Goal: Information Seeking & Learning: Learn about a topic

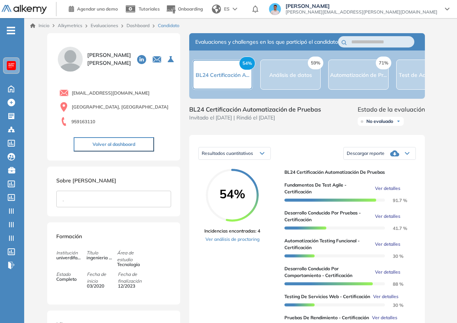
click at [132, 144] on button "Volver al dashboard" at bounding box center [114, 144] width 80 height 14
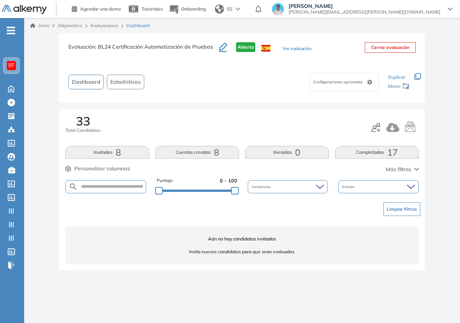
click at [113, 29] on div "Inicio Alkymetrics Evaluaciones Dashboard" at bounding box center [241, 25] width 435 height 15
click at [111, 25] on link "Evaluaciones" at bounding box center [105, 26] width 28 height 6
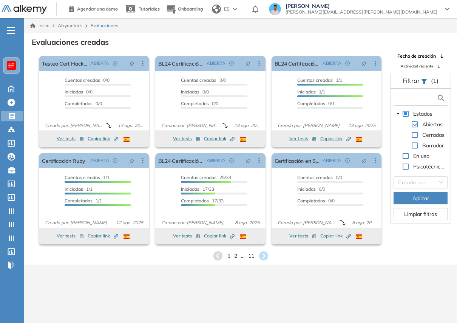
click at [406, 97] on input "text" at bounding box center [415, 98] width 41 height 8
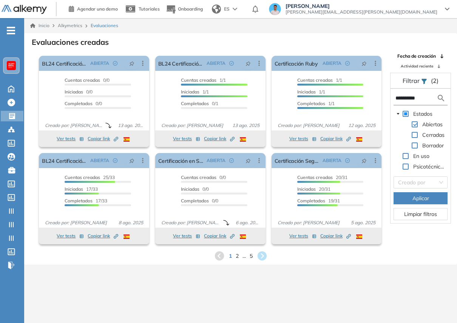
type input "**********"
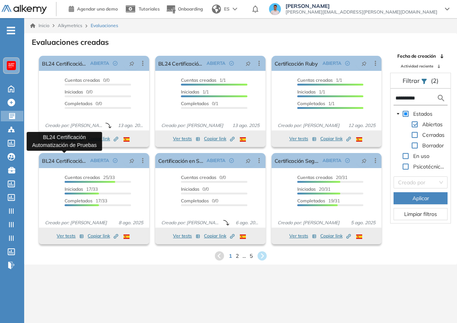
click at [262, 253] on icon at bounding box center [261, 256] width 9 height 9
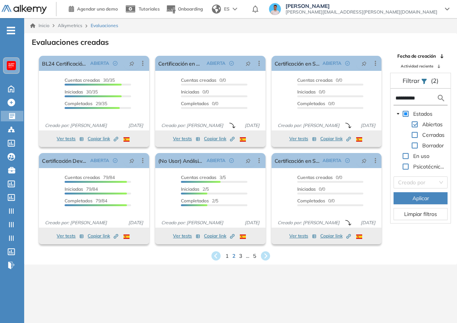
click at [263, 267] on div "Inicio Alkymetrics Evaluaciones Evaluaciones creadas El proctoring será activad…" at bounding box center [240, 179] width 432 height 323
click at [267, 257] on icon at bounding box center [265, 256] width 10 height 10
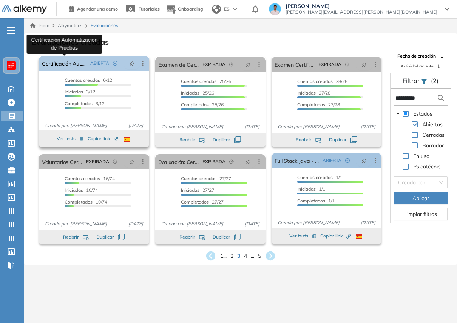
click at [58, 65] on link "Certificación Automatización de Pruebas" at bounding box center [64, 63] width 45 height 15
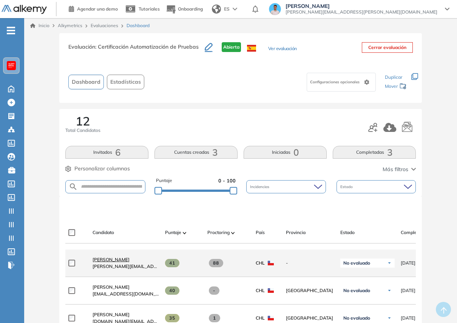
click at [106, 261] on span "Jorge Sepulveda" at bounding box center [110, 260] width 37 height 6
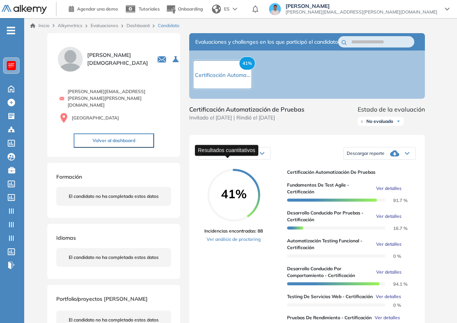
click at [240, 156] on span "Resultados cuantitativos" at bounding box center [226, 154] width 51 height 6
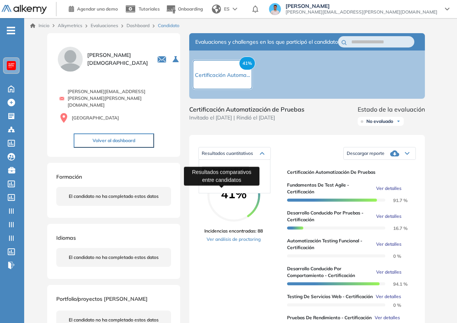
click at [238, 186] on span "Resultados relativos" at bounding box center [221, 183] width 39 height 6
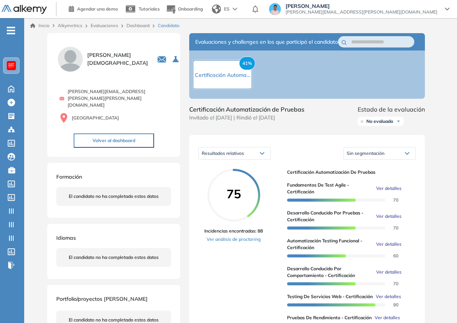
click at [394, 160] on div "Sin segmentación" at bounding box center [379, 154] width 72 height 12
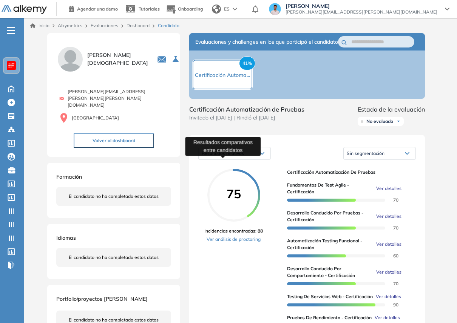
click at [221, 160] on div "Resultados relativos" at bounding box center [234, 154] width 72 height 12
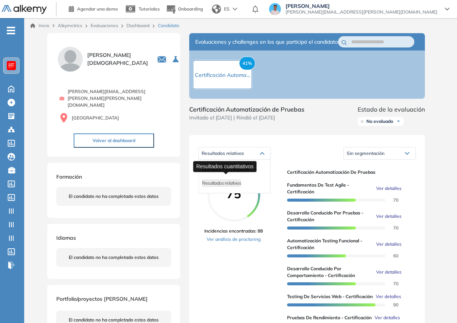
click at [219, 172] on span "Resultados cuantitativos" at bounding box center [225, 170] width 47 height 6
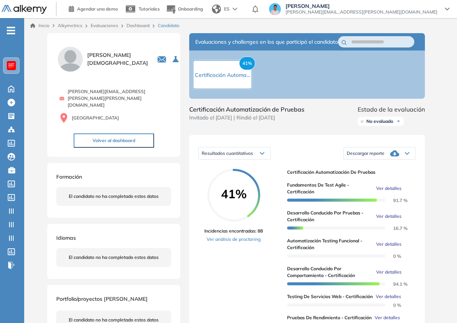
click at [390, 158] on icon at bounding box center [394, 153] width 9 height 9
click at [394, 157] on icon at bounding box center [394, 154] width 9 height 6
click at [395, 158] on icon at bounding box center [394, 153] width 9 height 9
drag, startPoint x: 395, startPoint y: 174, endPoint x: 392, endPoint y: 191, distance: 17.0
click at [392, 191] on ul "Descargar informe completo Descargar informe resumido" at bounding box center [379, 176] width 72 height 34
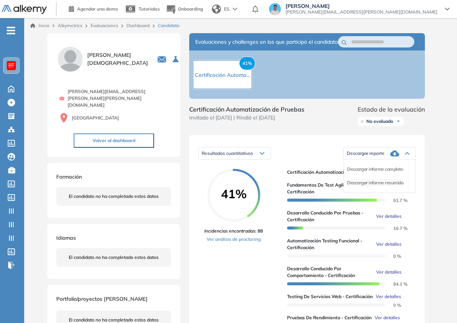
click at [392, 187] on li "Descargar informe resumido" at bounding box center [375, 183] width 56 height 8
click at [111, 135] on button "Volver al dashboard" at bounding box center [114, 141] width 80 height 14
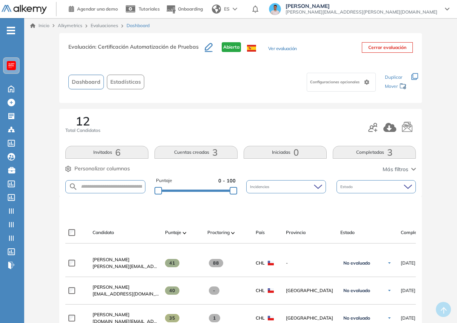
click at [137, 80] on span "Estadísticas" at bounding box center [125, 82] width 31 height 8
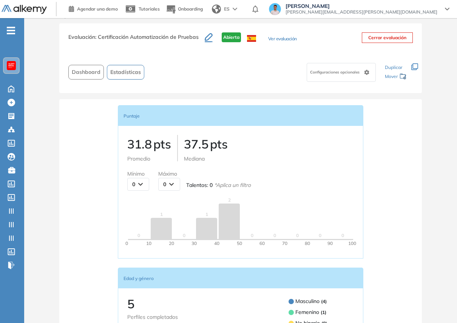
scroll to position [58, 0]
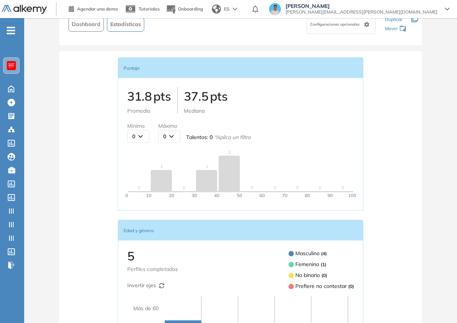
click at [238, 172] on div at bounding box center [228, 173] width 21 height 35
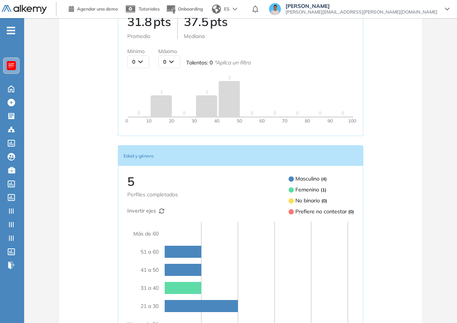
scroll to position [213, 0]
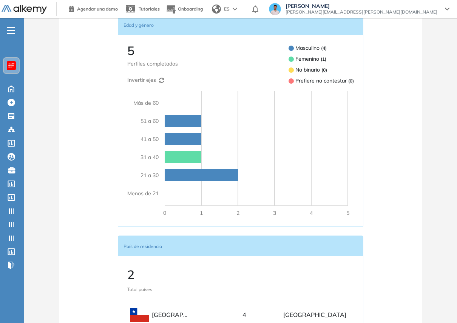
drag, startPoint x: 172, startPoint y: 109, endPoint x: 289, endPoint y: 111, distance: 117.7
click at [172, 110] on div "0 1 2 3 4 5" at bounding box center [258, 154] width 189 height 126
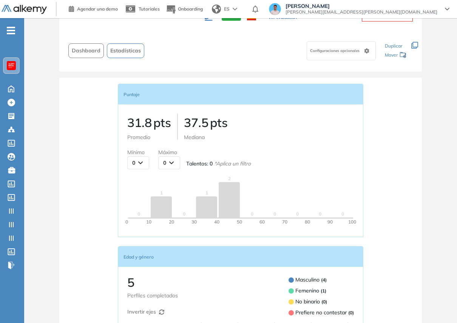
scroll to position [0, 0]
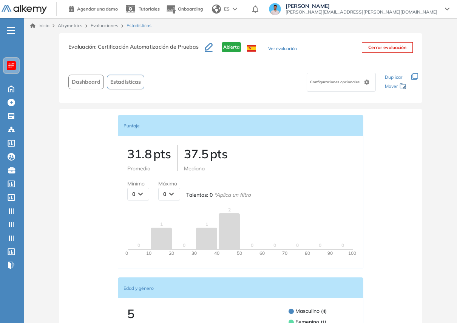
drag, startPoint x: 170, startPoint y: 197, endPoint x: 167, endPoint y: 185, distance: 12.4
click at [170, 196] on div "0" at bounding box center [168, 194] width 21 height 12
click at [299, 201] on div "31.8 pts Promedio 37.5 pts Mediana Mínimo 0 0 10 20 30 40 50 60 70 80 90 100 Má…" at bounding box center [240, 202] width 226 height 114
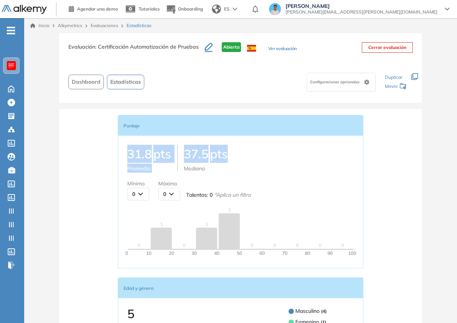
drag, startPoint x: 94, startPoint y: 147, endPoint x: 281, endPoint y: 163, distance: 187.0
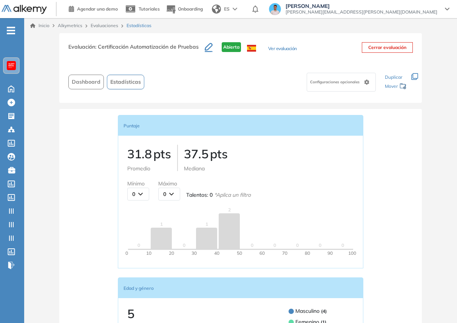
drag, startPoint x: 281, startPoint y: 163, endPoint x: 275, endPoint y: 162, distance: 5.7
click at [281, 163] on div "31.8 pts Promedio 37.5 pts Mediana" at bounding box center [240, 159] width 226 height 28
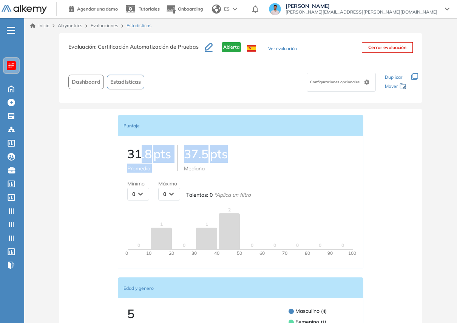
drag, startPoint x: 149, startPoint y: 158, endPoint x: 266, endPoint y: 160, distance: 117.7
click at [266, 160] on div "31.8 pts Promedio 37.5 pts Mediana" at bounding box center [240, 159] width 226 height 28
click at [266, 159] on div "31.8 pts Promedio 37.5 pts Mediana" at bounding box center [240, 159] width 226 height 28
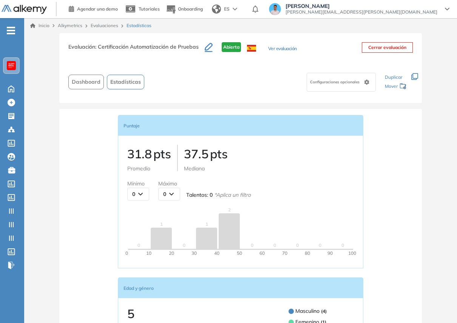
drag, startPoint x: 149, startPoint y: 222, endPoint x: 139, endPoint y: 228, distance: 11.7
click at [137, 231] on div "0" at bounding box center [138, 228] width 21 height 42
drag, startPoint x: 212, startPoint y: 209, endPoint x: 199, endPoint y: 211, distance: 12.5
click at [212, 209] on div "1" at bounding box center [206, 228] width 21 height 42
drag, startPoint x: 132, startPoint y: 212, endPoint x: 289, endPoint y: 220, distance: 157.1
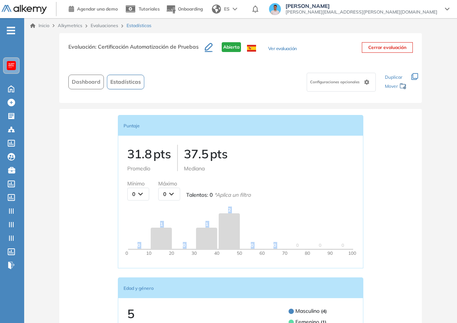
click at [289, 220] on div "0 1 0 1 2 0 0 0 0 0" at bounding box center [240, 228] width 226 height 42
drag, startPoint x: 155, startPoint y: 213, endPoint x: 175, endPoint y: 214, distance: 20.1
click at [157, 214] on div "1" at bounding box center [161, 228] width 21 height 42
drag, startPoint x: 141, startPoint y: 212, endPoint x: 308, endPoint y: 212, distance: 166.8
click at [323, 215] on div "0 1 0 1 2 0 0 0 0 0" at bounding box center [240, 228] width 226 height 42
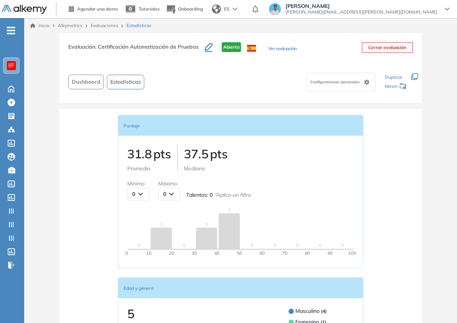
drag, startPoint x: 304, startPoint y: 213, endPoint x: 308, endPoint y: 207, distance: 7.2
click at [304, 213] on div "0" at bounding box center [296, 228] width 21 height 42
click at [209, 236] on div at bounding box center [206, 238] width 21 height 21
click at [101, 27] on link "Evaluaciones" at bounding box center [105, 26] width 28 height 6
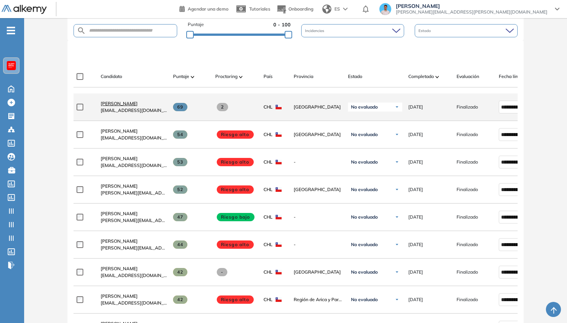
click at [128, 106] on span "[PERSON_NAME]" at bounding box center [119, 104] width 37 height 6
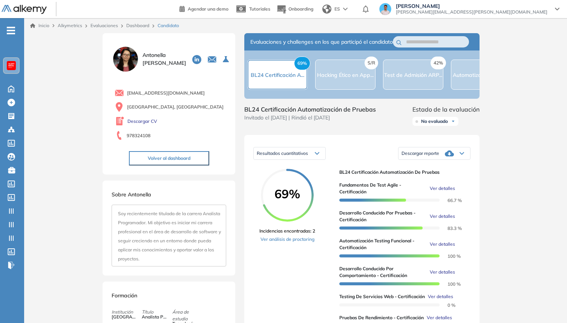
click at [341, 71] on div "S/R Hacking Ético en App..." at bounding box center [345, 75] width 60 height 30
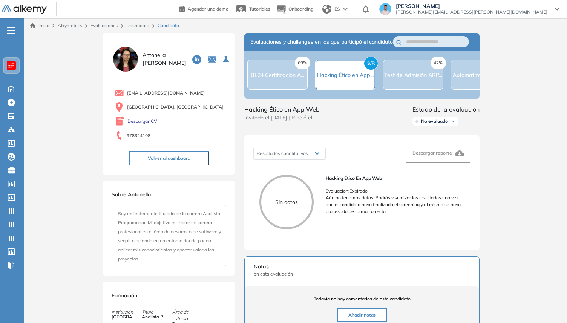
click at [157, 153] on button "Volver al dashboard" at bounding box center [169, 158] width 80 height 14
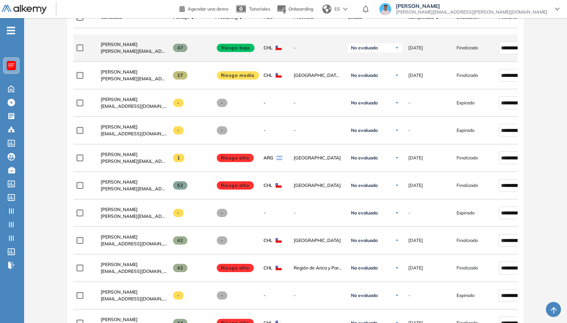
scroll to position [97, 0]
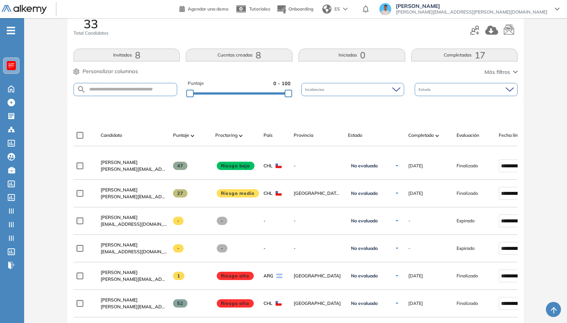
click at [183, 130] on div "Candidato Puntaje Proctoring País Provincia Estado Completado Evaluación Fecha …" at bounding box center [296, 136] width 444 height 22
click at [184, 132] on span "Puntaje" at bounding box center [181, 135] width 16 height 7
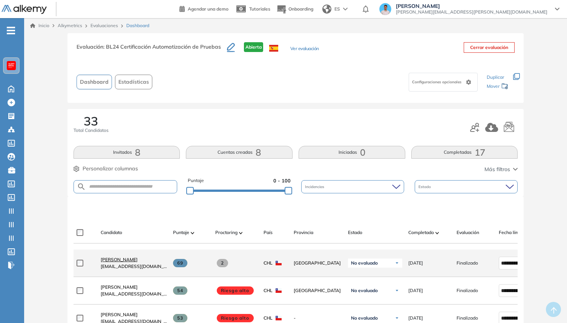
drag, startPoint x: 100, startPoint y: 265, endPoint x: 106, endPoint y: 263, distance: 7.2
click at [100, 265] on div "[PERSON_NAME] [PERSON_NAME][EMAIL_ADDRESS][DOMAIN_NAME]" at bounding box center [131, 264] width 72 height 26
click at [108, 263] on span "[PERSON_NAME]" at bounding box center [119, 260] width 37 height 6
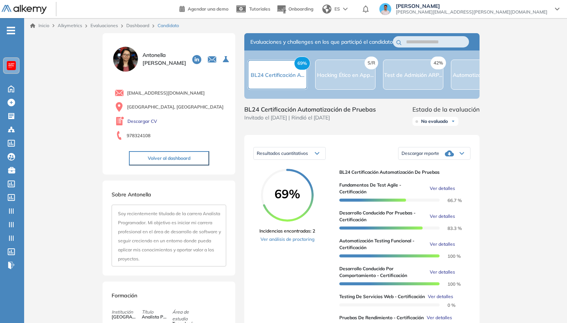
click at [450, 192] on span "Ver detalles" at bounding box center [442, 188] width 25 height 7
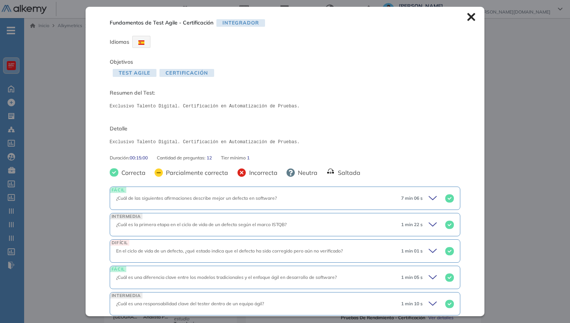
click at [421, 163] on div "Fundamentos de Test Agile - Certificación Integrador Idiomas Objetivos Test Agi…" at bounding box center [285, 161] width 399 height 309
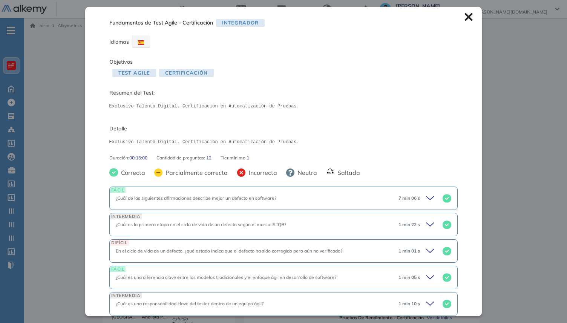
click at [459, 151] on div "Inicio Alkymetrics Evaluaciones Dashboard Candidato Fundamentos de Test Agile -…" at bounding box center [295, 289] width 543 height 542
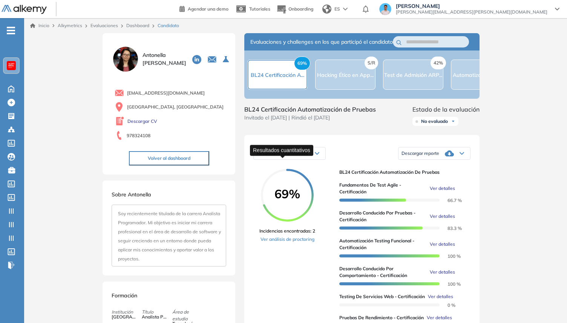
click at [293, 156] on span "Resultados cuantitativos" at bounding box center [282, 154] width 51 height 6
click at [275, 185] on div "Resultados relativos" at bounding box center [289, 184] width 71 height 14
click at [275, 186] on span "Resultados relativos" at bounding box center [276, 183] width 39 height 6
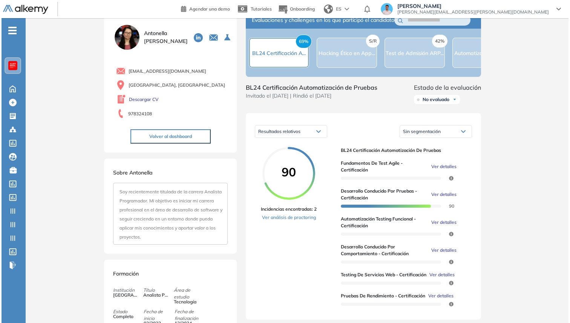
scroll to position [23, 0]
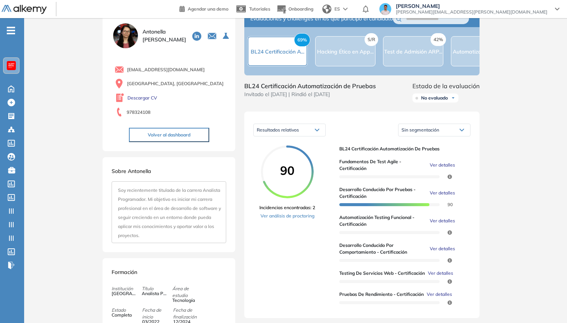
click at [452, 197] on span "Ver detalles" at bounding box center [442, 193] width 25 height 7
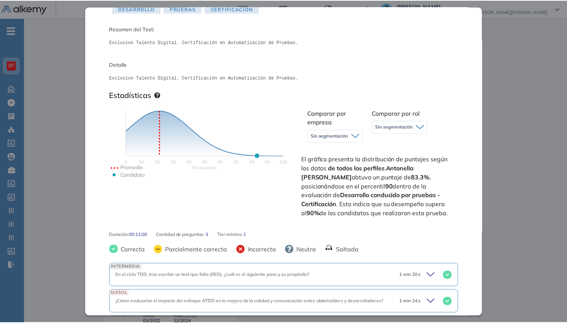
scroll to position [65, 0]
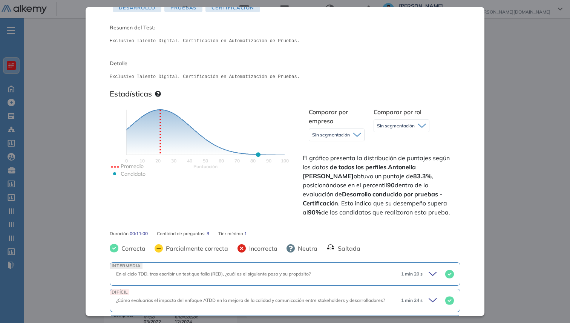
drag, startPoint x: 253, startPoint y: 152, endPoint x: 251, endPoint y: 158, distance: 5.9
click at [248, 154] on icon "Puntuación 0 10 20 30 40 50 60 70 80 90 100 Promedio Candidato" at bounding box center [205, 151] width 189 height 113
click at [257, 155] on circle at bounding box center [258, 154] width 5 height 5
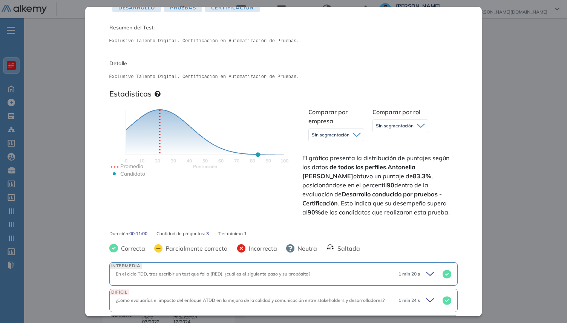
click at [459, 174] on div "Inicio Alkymetrics Evaluaciones Dashboard Candidato Desarrollo conducido por pr…" at bounding box center [295, 289] width 543 height 589
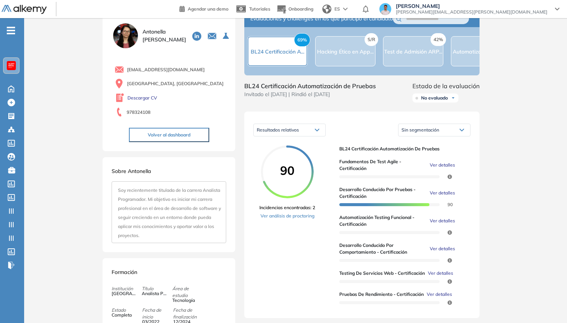
scroll to position [0, 0]
click at [451, 208] on div "Desarrollo conducido por pruebas - Certificación Ver detalles 90" at bounding box center [402, 197] width 125 height 22
click at [459, 211] on div "Evaluaciones y challenges en los que participó el candidato 69% BL24 Certificac…" at bounding box center [362, 288] width 254 height 556
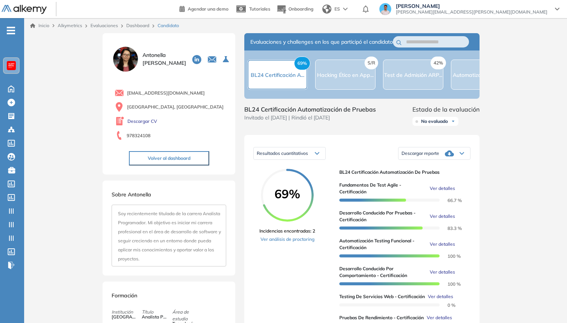
drag, startPoint x: 308, startPoint y: 151, endPoint x: 307, endPoint y: 162, distance: 11.7
click at [308, 151] on div "Resultados cuantitativos Resultados cuantitativos Resultados relativos Descarga…" at bounding box center [361, 238] width 235 height 207
click at [307, 156] on span "Resultados cuantitativos" at bounding box center [282, 154] width 51 height 6
click at [289, 187] on li "Resultados relativos" at bounding box center [276, 184] width 39 height 8
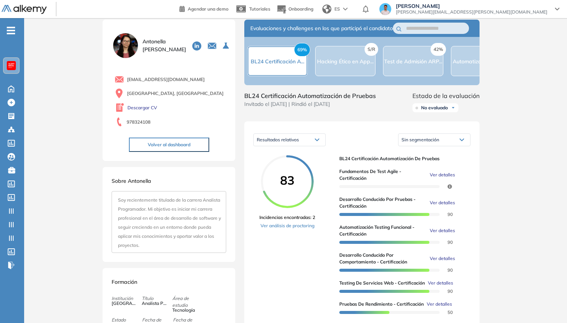
scroll to position [65, 0]
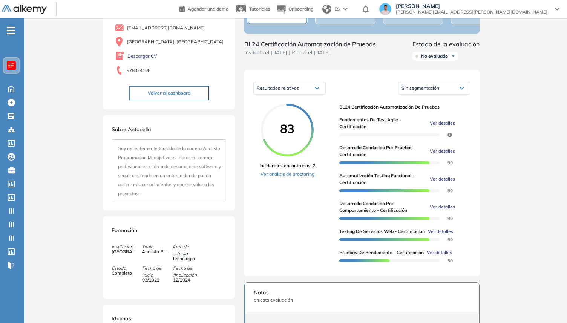
click at [367, 127] on span "Fundamentos de Test Agile - Certificación" at bounding box center [384, 124] width 88 height 14
click at [367, 128] on span "Fundamentos de Test Agile - Certificación" at bounding box center [384, 124] width 88 height 14
click at [435, 127] on span "Ver detalles" at bounding box center [442, 123] width 25 height 7
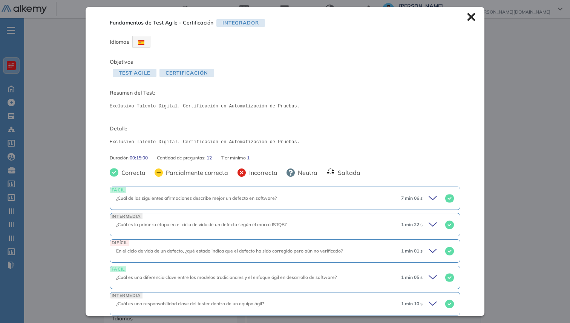
click at [478, 141] on div "Fundamentos de Test Agile - Certificación Integrador Idiomas Objetivos Test Agi…" at bounding box center [285, 161] width 399 height 309
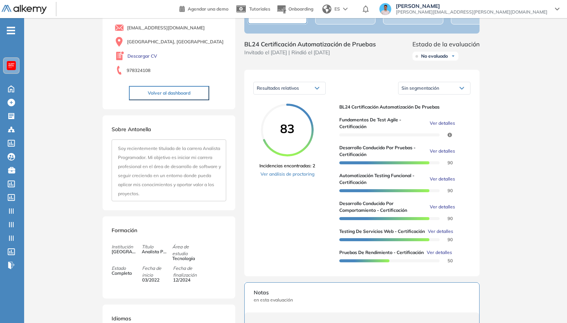
click at [506, 158] on div "Inicio Alkymetrics Evaluaciones Dashboard Candidato Fundamentos de Test Agile -…" at bounding box center [295, 247] width 543 height 589
click at [448, 164] on span "90" at bounding box center [443, 162] width 9 height 3
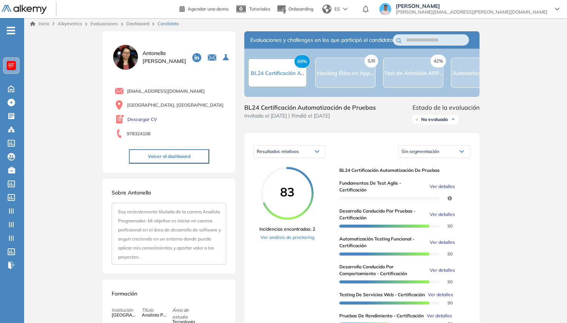
scroll to position [2, 0]
click at [143, 24] on link "Dashboard" at bounding box center [137, 24] width 23 height 6
